Goal: Find specific page/section: Find specific page/section

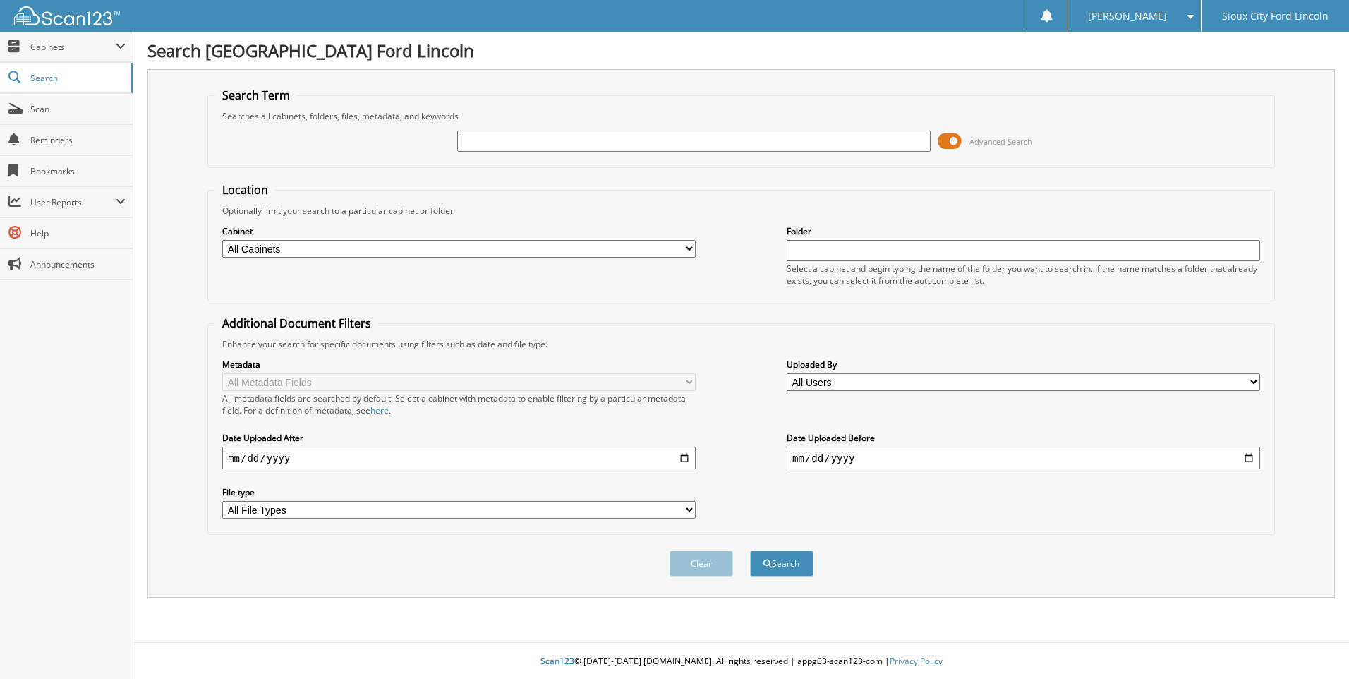
click at [516, 140] on input "text" at bounding box center [693, 141] width 473 height 21
type input "931958"
click at [781, 564] on button "Search" at bounding box center [781, 563] width 63 height 26
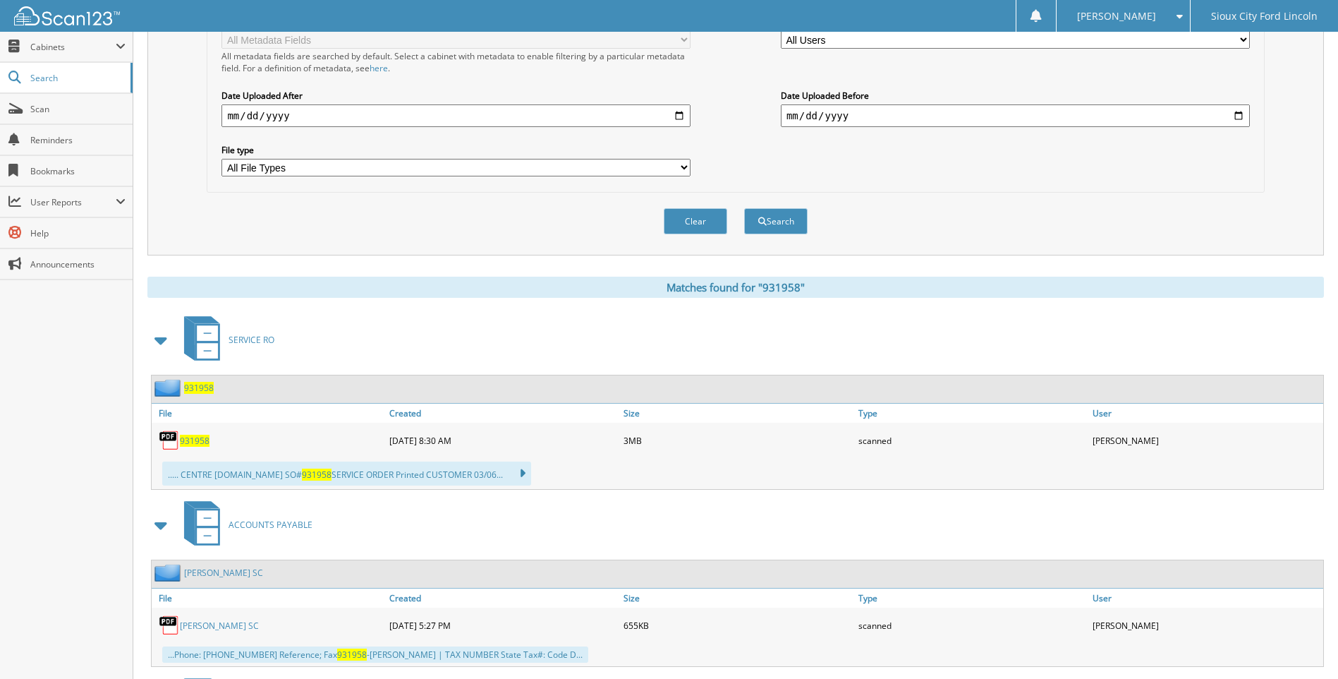
scroll to position [423, 0]
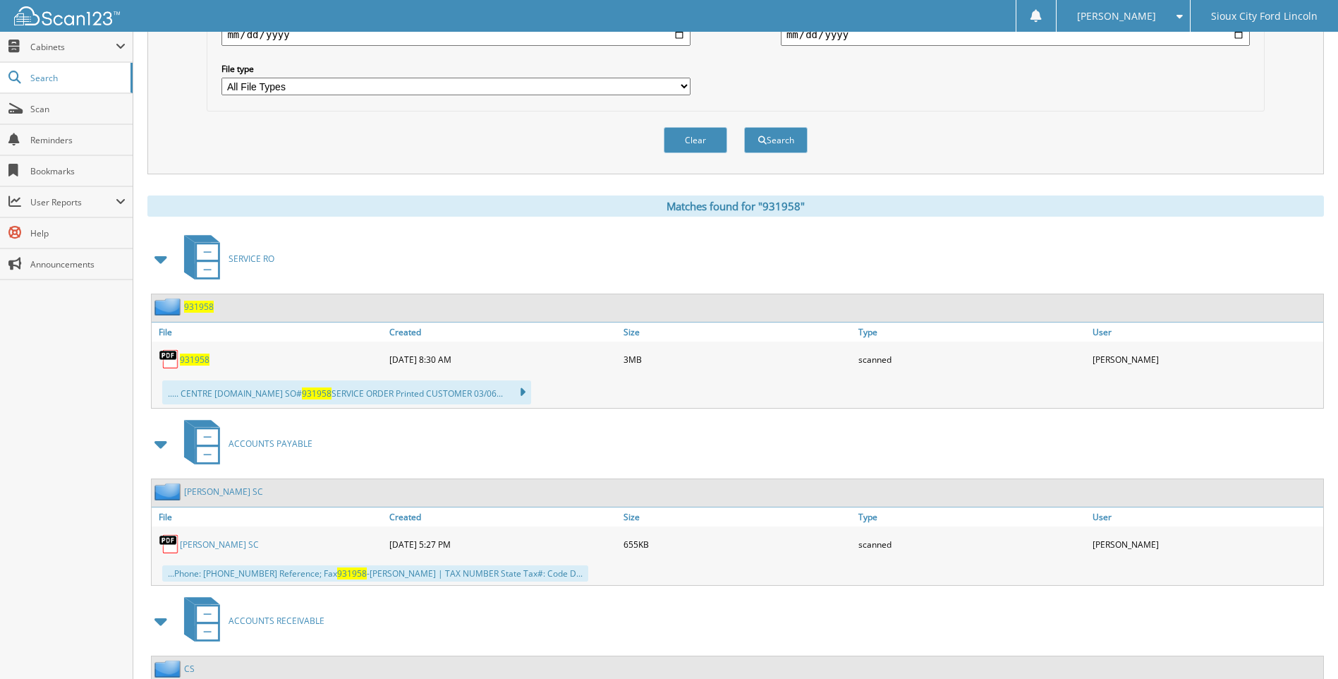
click at [200, 361] on span "931958" at bounding box center [195, 359] width 30 height 12
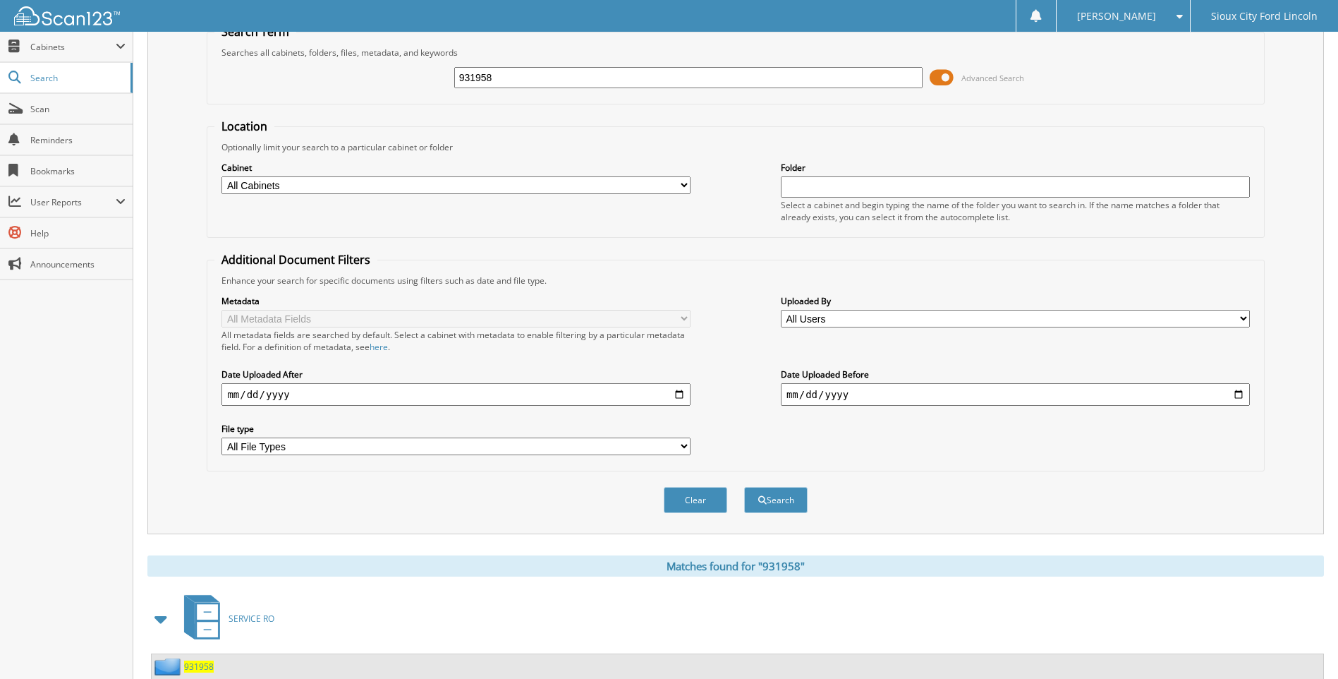
scroll to position [0, 0]
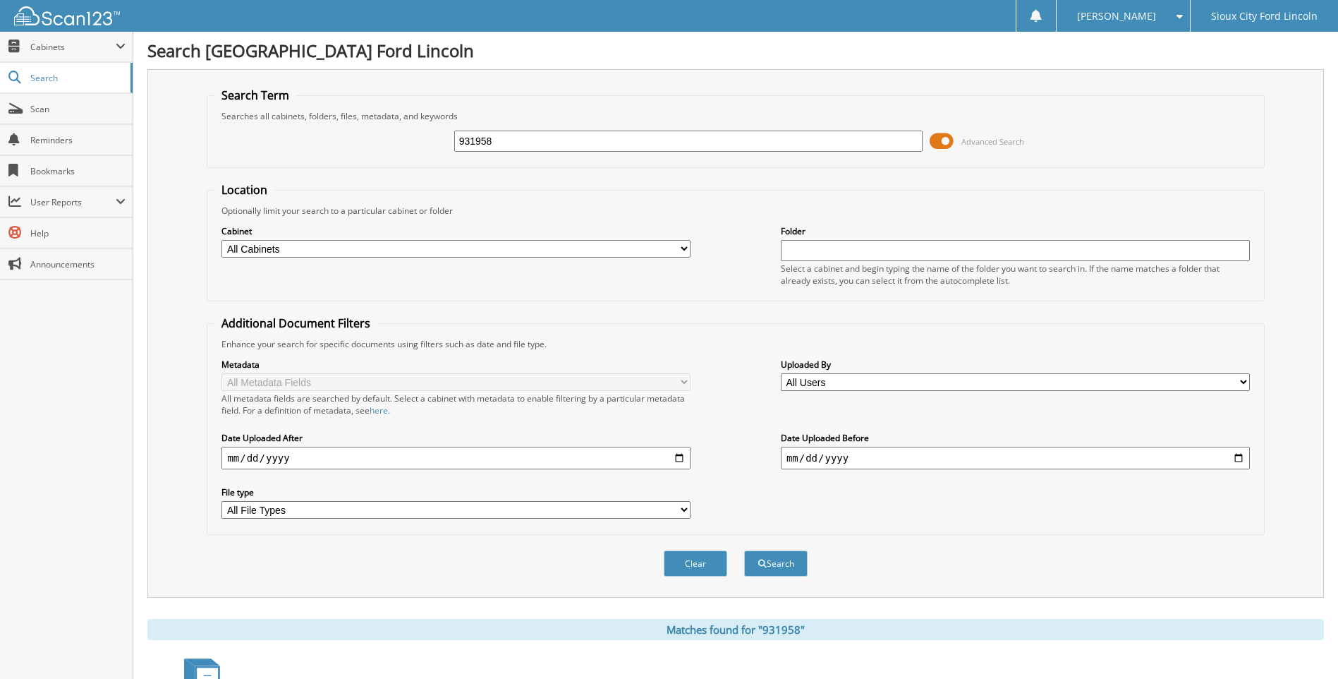
click at [524, 131] on input "931958" at bounding box center [688, 141] width 469 height 21
type input "943314"
click at [773, 559] on button "Search" at bounding box center [775, 563] width 63 height 26
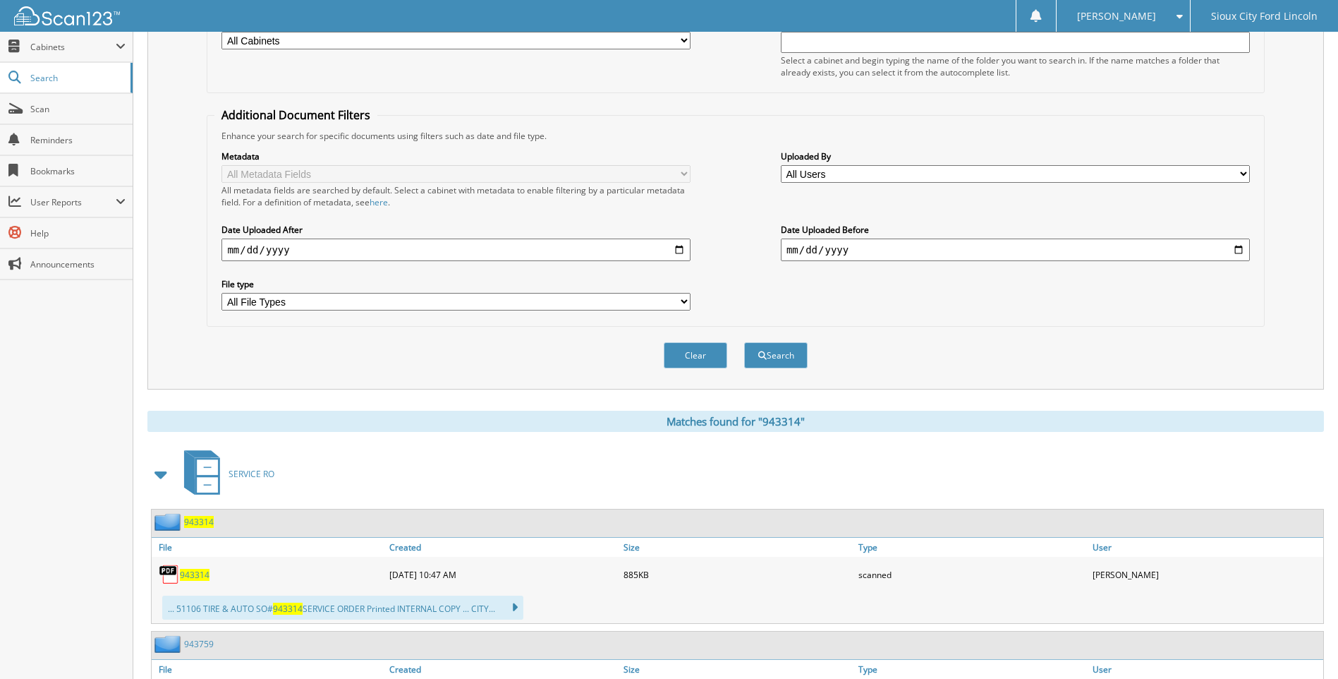
scroll to position [212, 0]
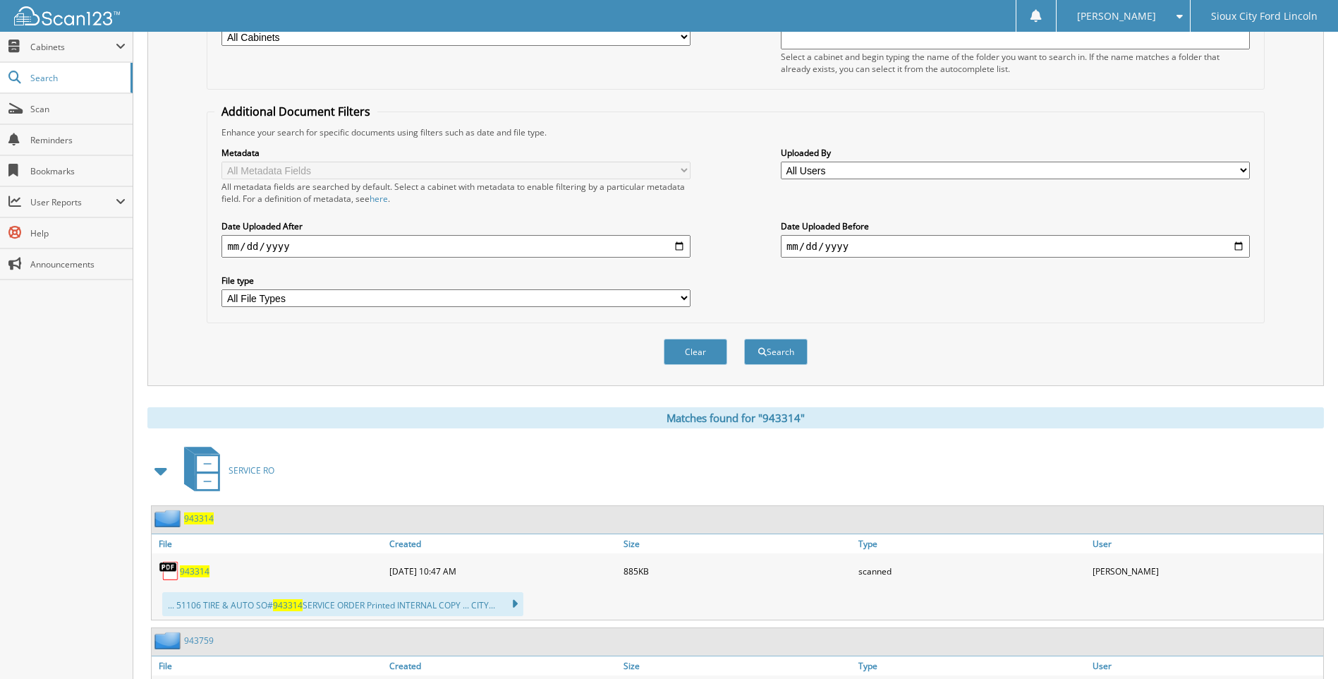
click at [198, 568] on span "943314" at bounding box center [195, 571] width 30 height 12
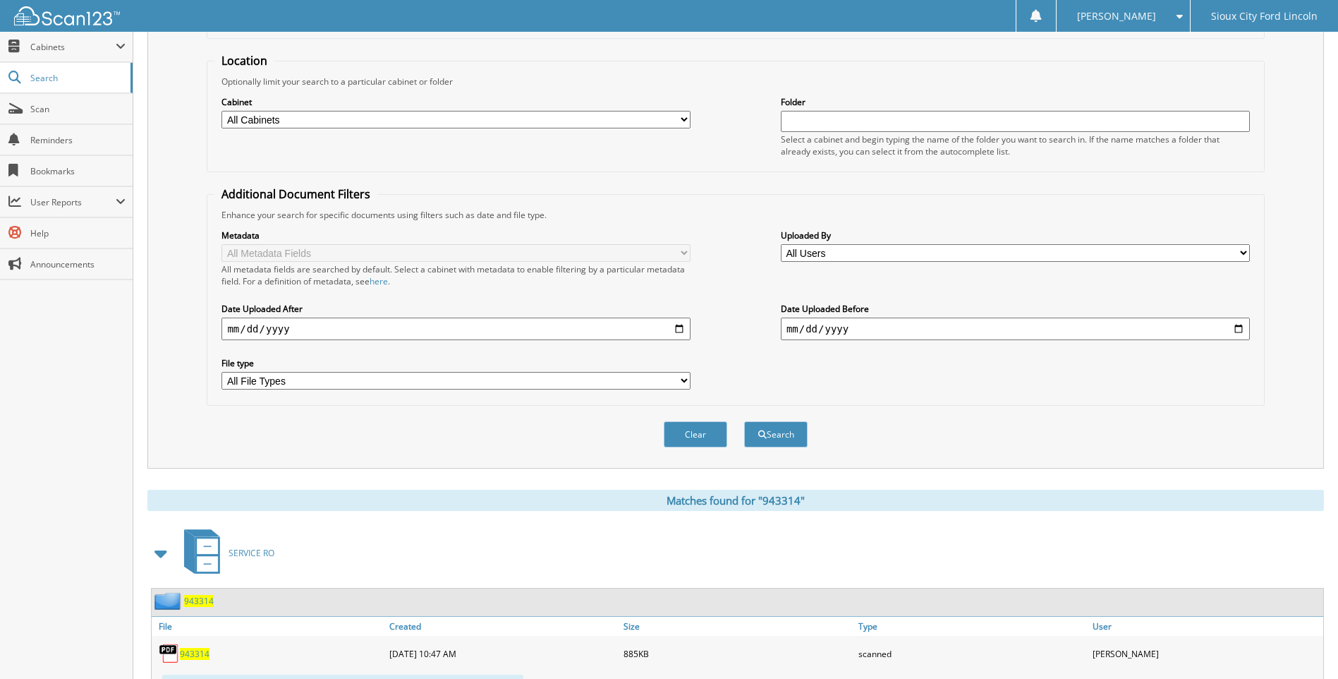
scroll to position [0, 0]
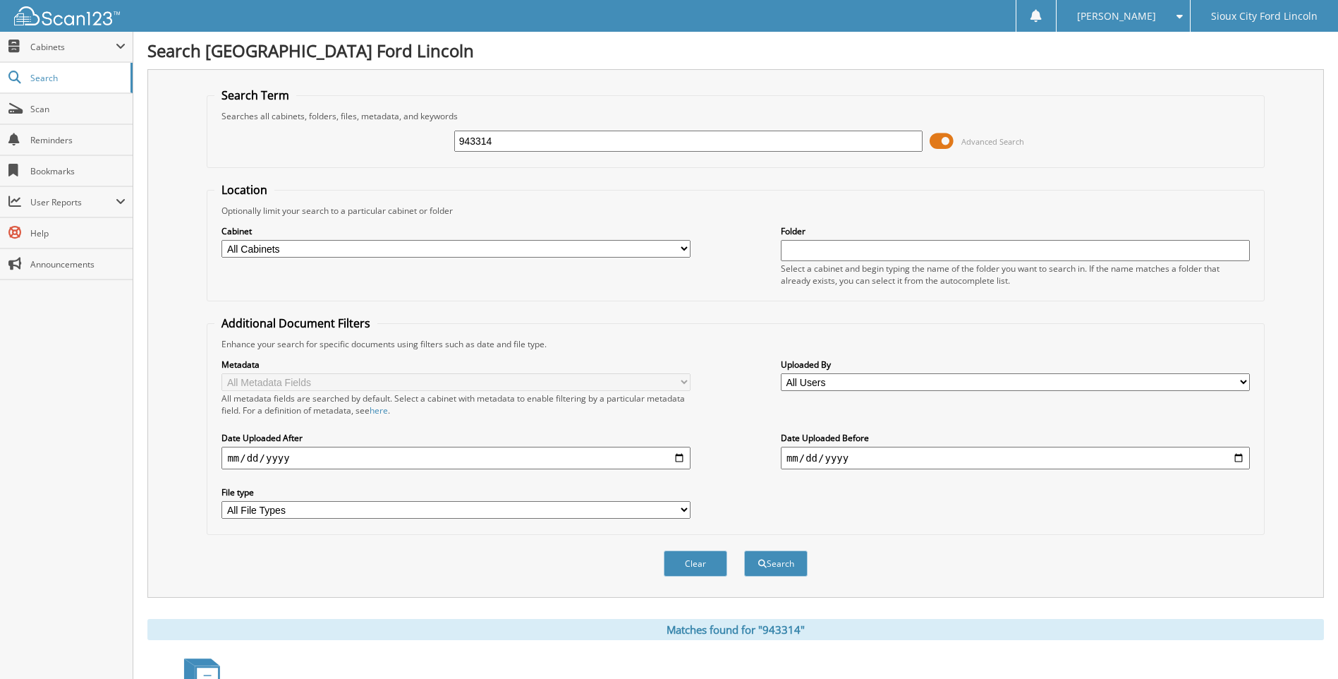
click at [518, 142] on input "943314" at bounding box center [688, 141] width 469 height 21
type input "931958"
click at [768, 566] on button "Search" at bounding box center [775, 563] width 63 height 26
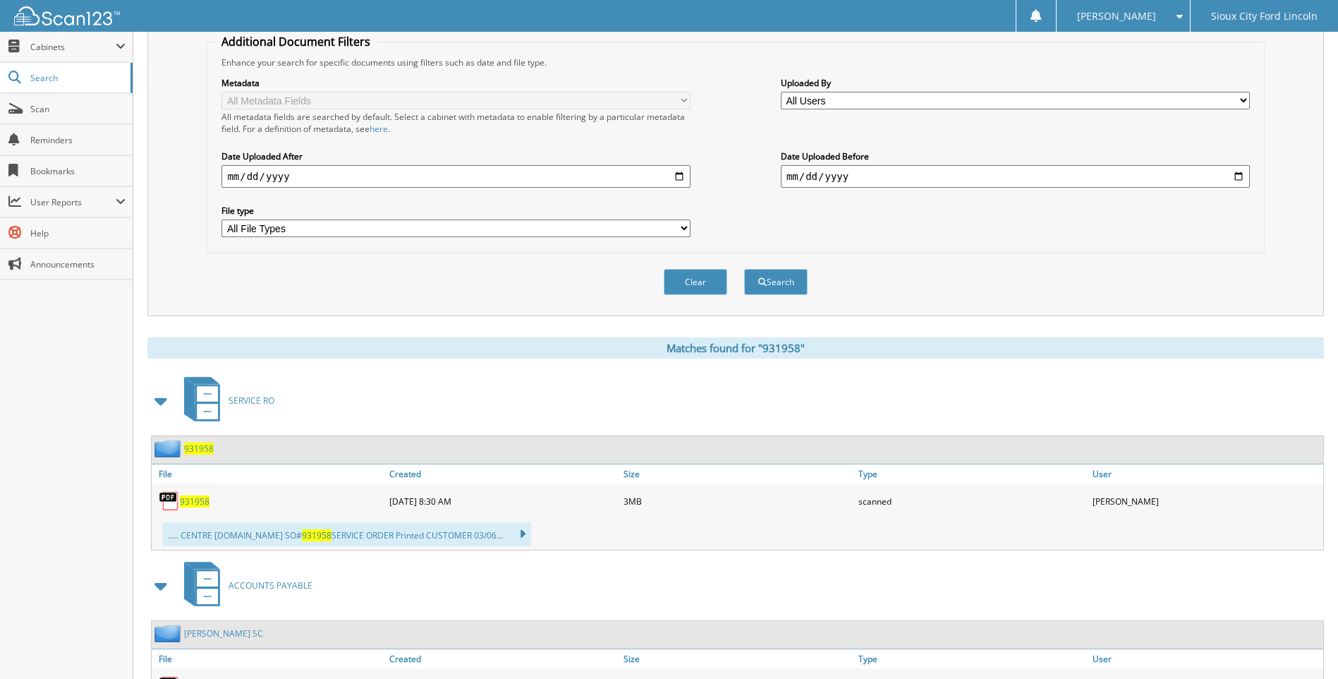
scroll to position [282, 0]
click at [198, 498] on span "931958" at bounding box center [195, 500] width 30 height 12
